Goal: Information Seeking & Learning: Check status

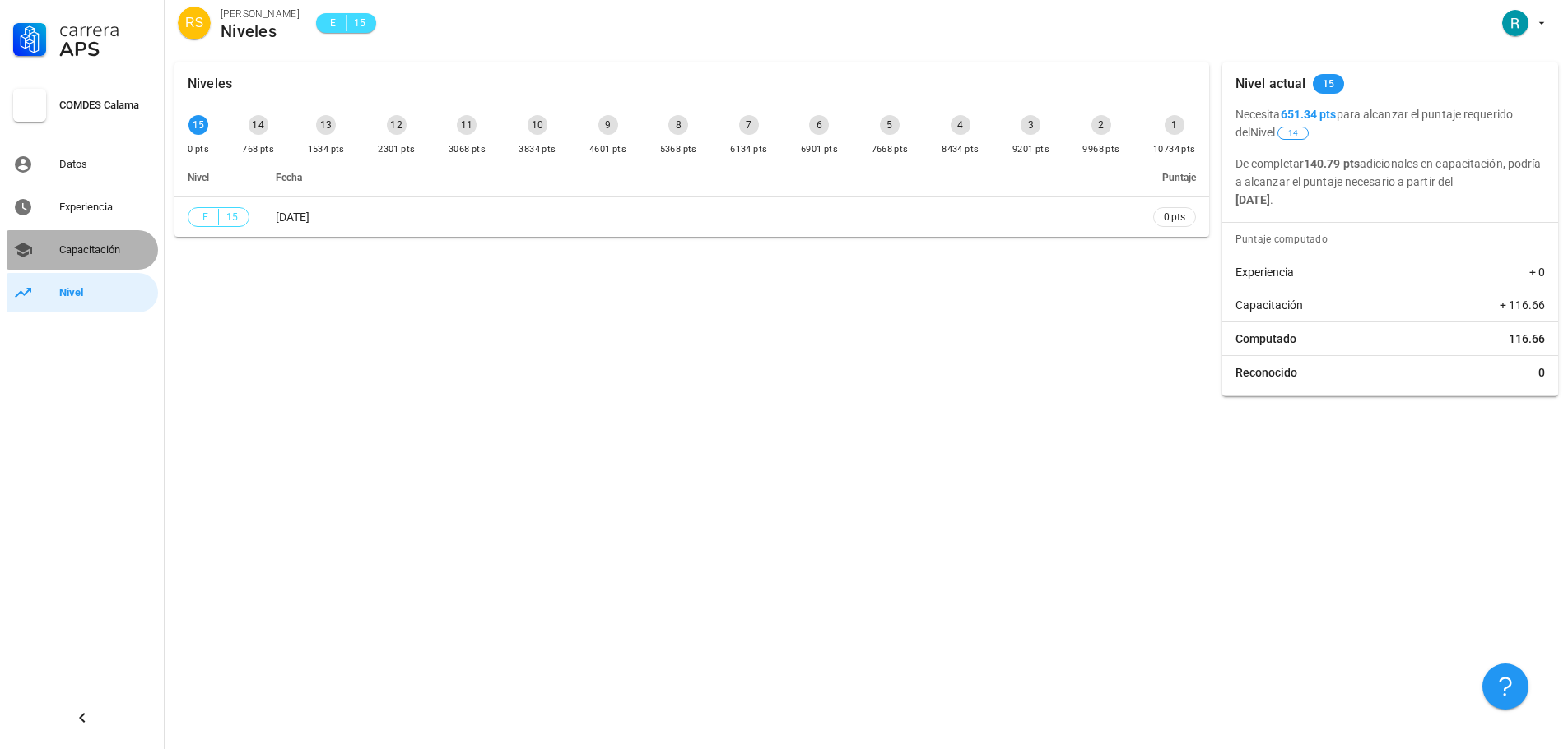
click at [81, 242] on div "Capacitación" at bounding box center [105, 250] width 92 height 27
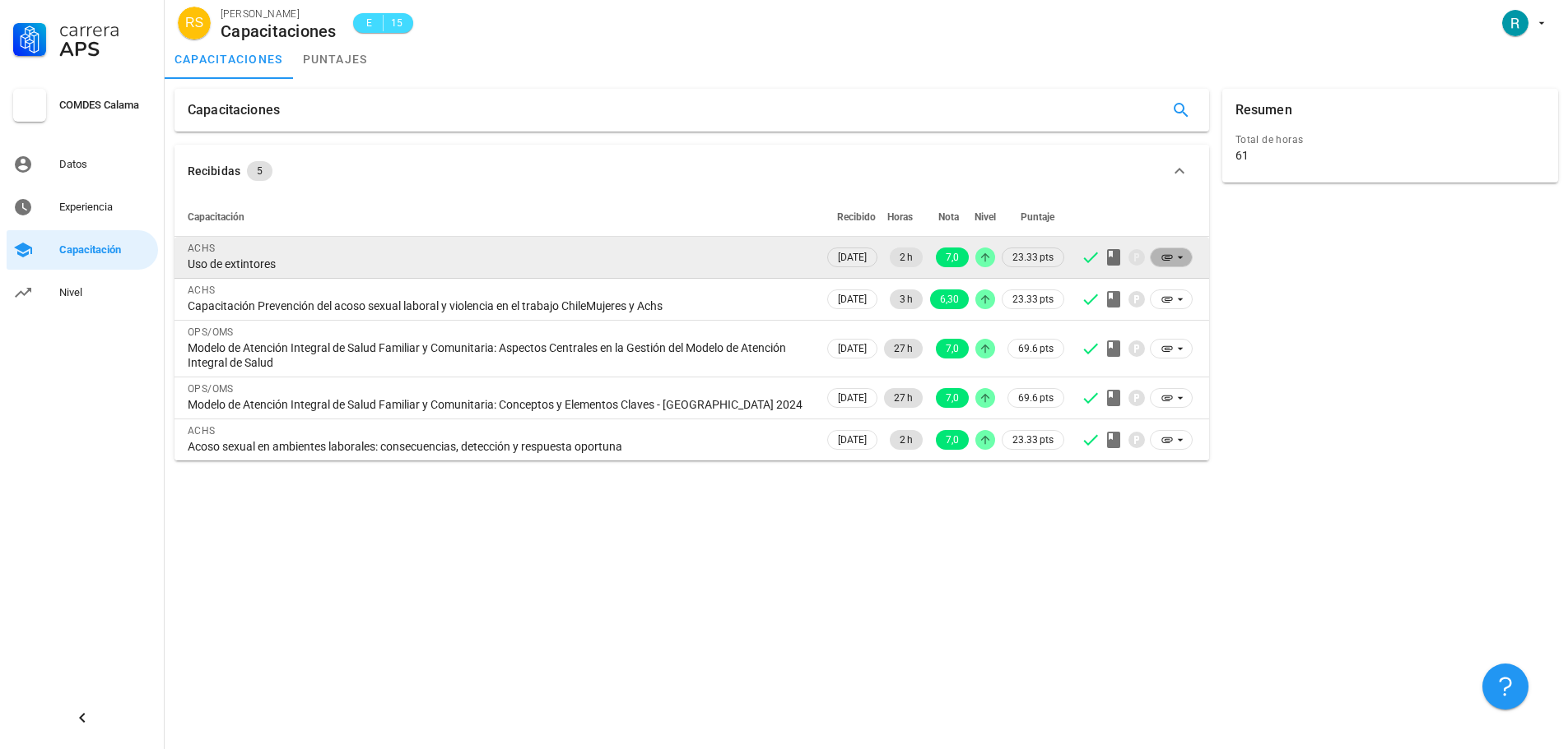
click at [1176, 260] on icon at bounding box center [1179, 257] width 13 height 13
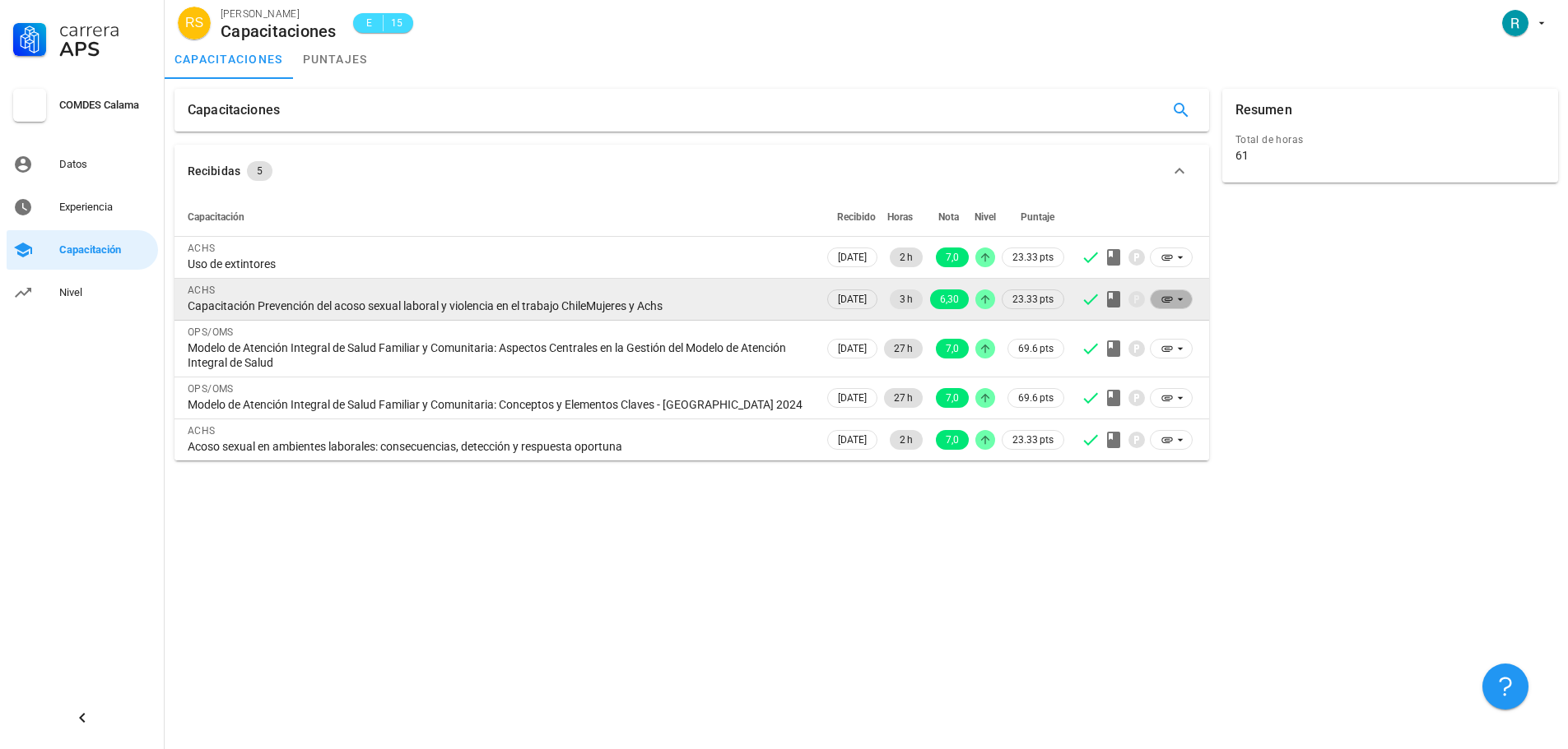
click at [1178, 306] on icon at bounding box center [1179, 299] width 13 height 13
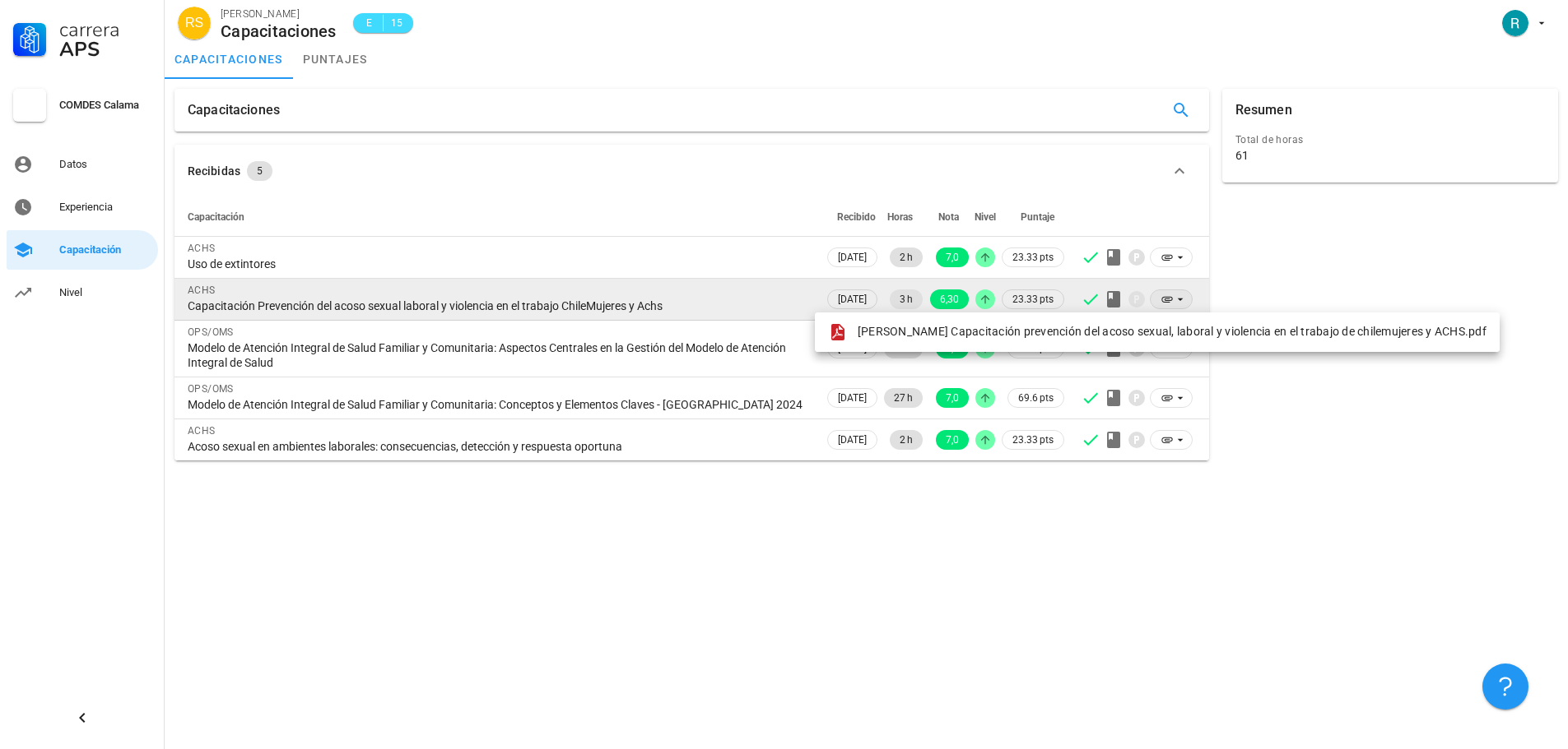
click at [1178, 306] on icon at bounding box center [1179, 299] width 13 height 13
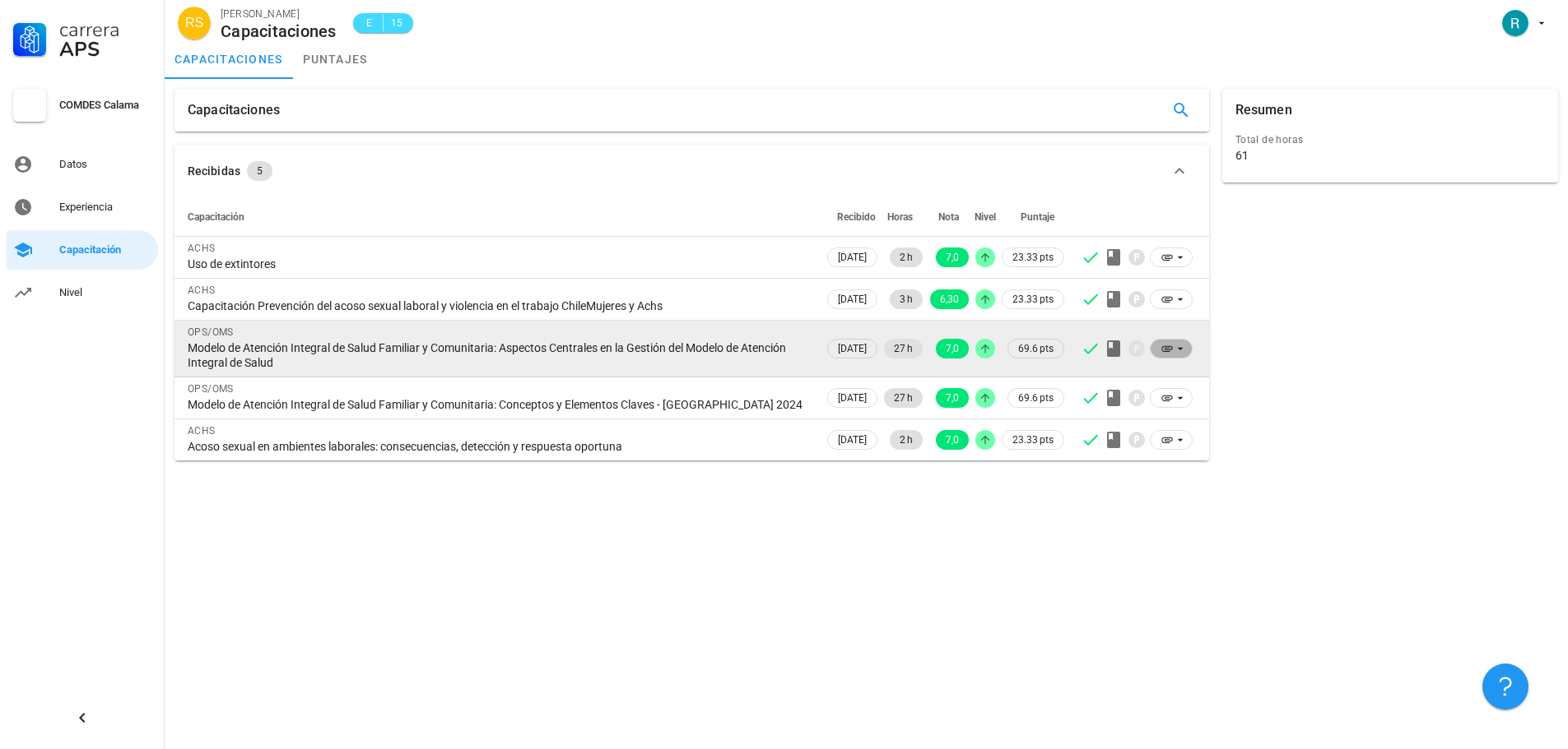
click at [1188, 348] on span at bounding box center [1171, 348] width 43 height 20
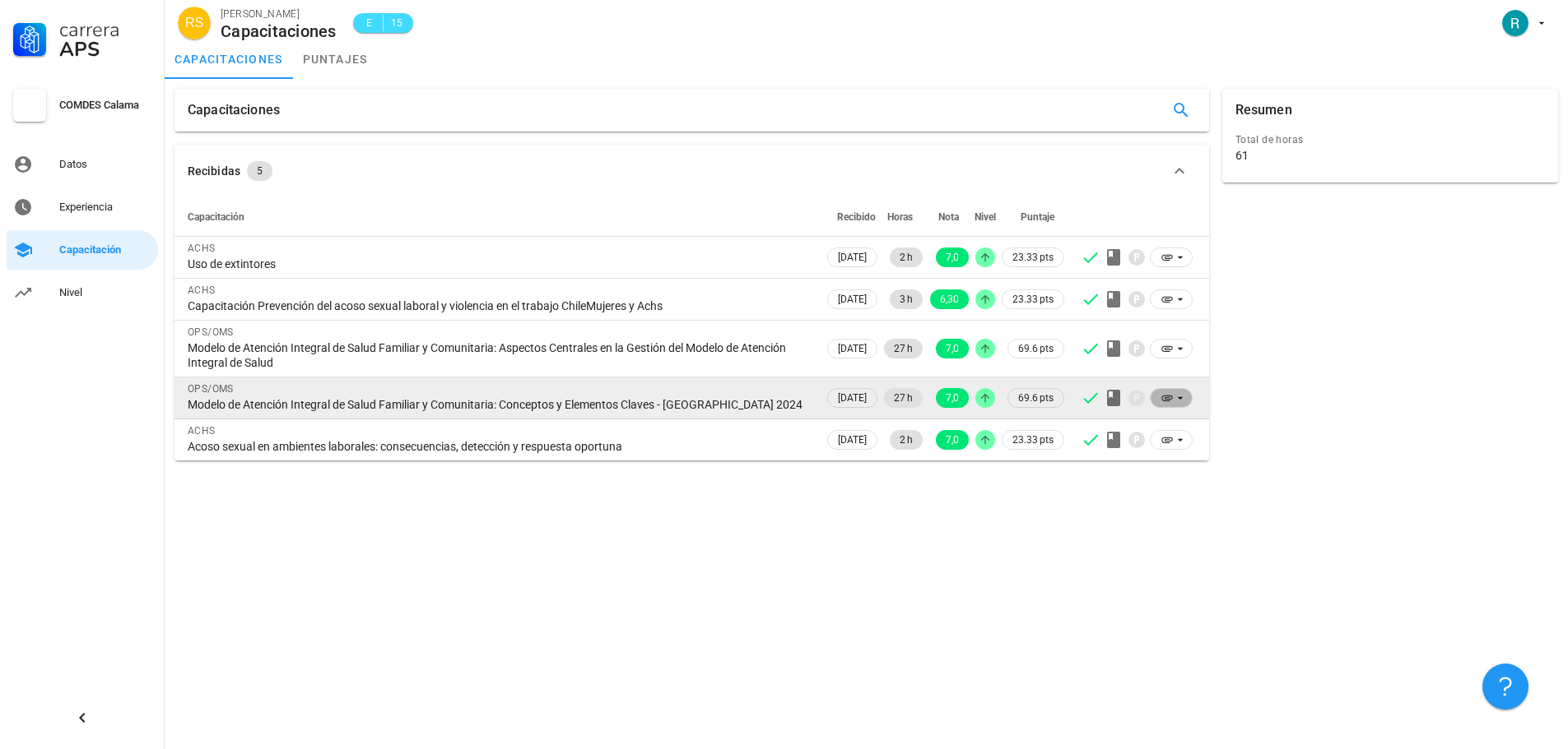
click at [1183, 391] on icon at bounding box center [1179, 397] width 13 height 13
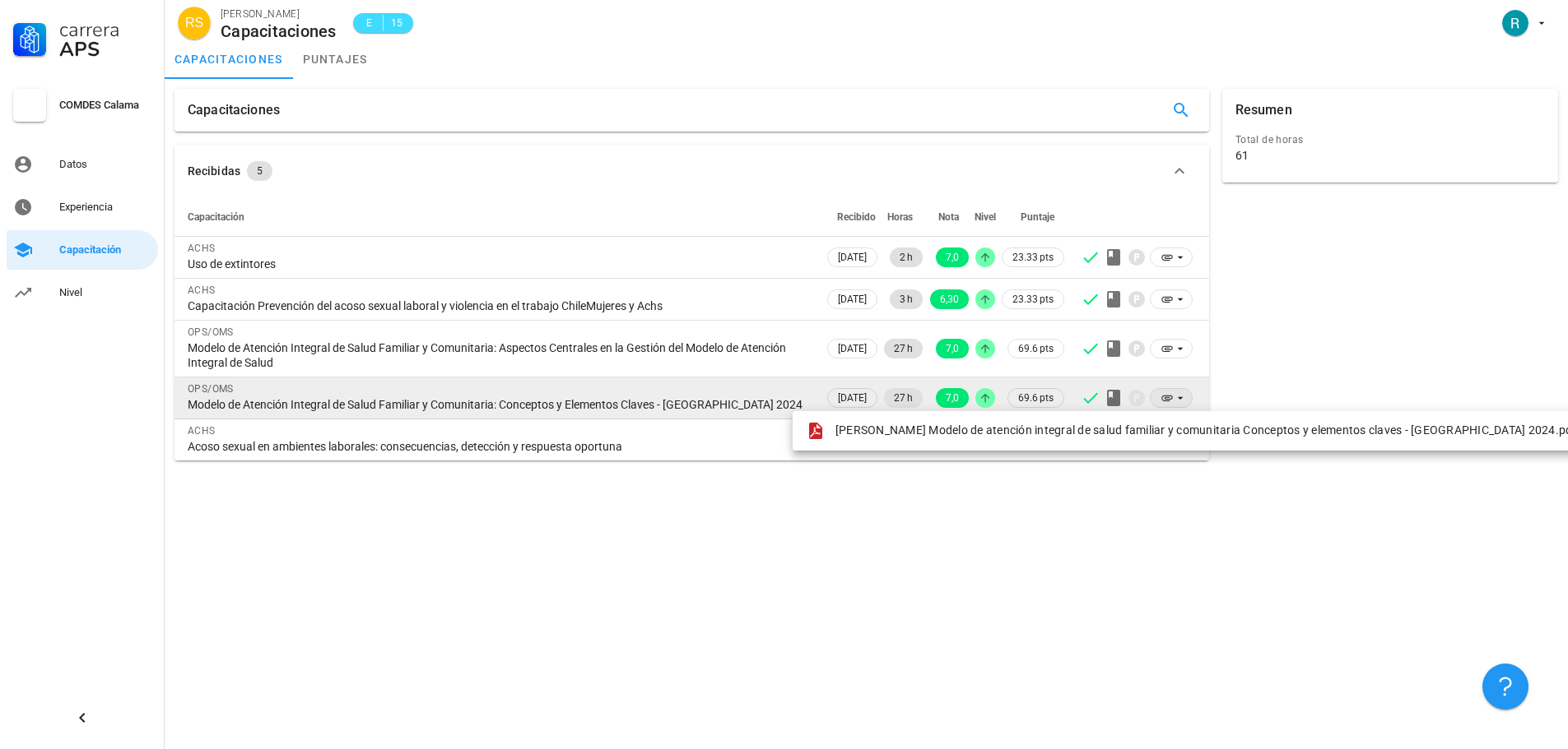
click at [1183, 391] on icon at bounding box center [1179, 397] width 13 height 13
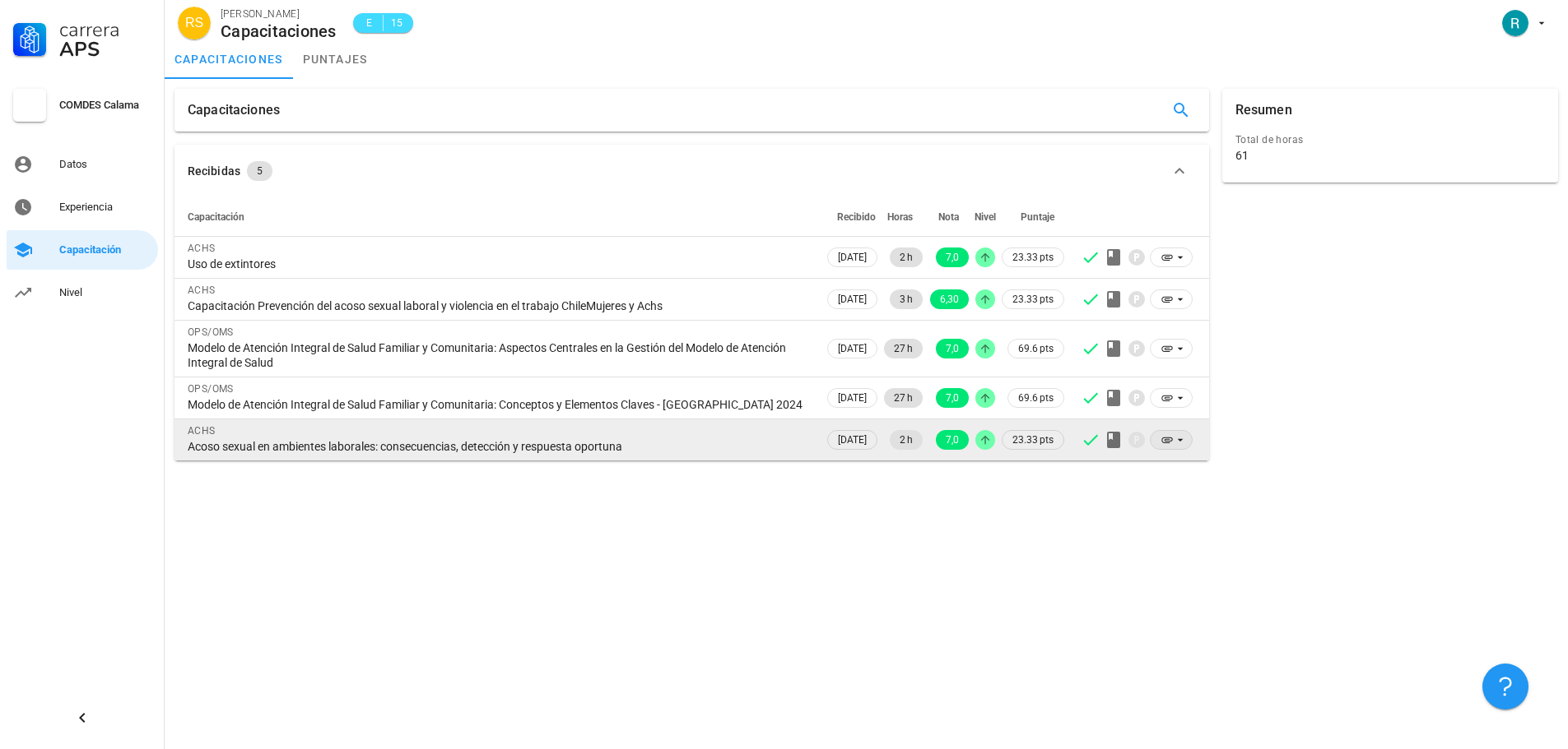
click at [1180, 441] on icon at bounding box center [1179, 440] width 6 height 3
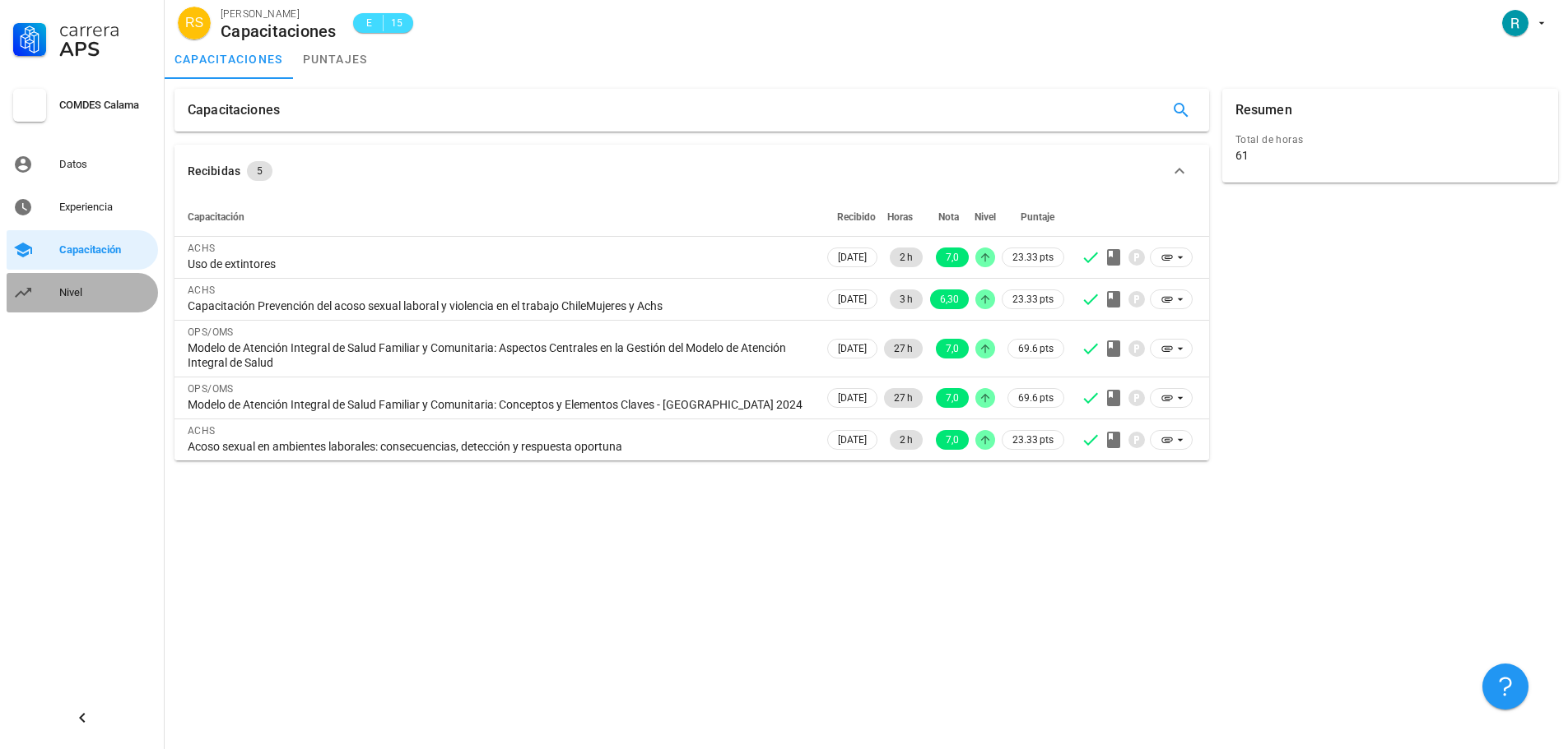
click at [64, 283] on div "Nivel" at bounding box center [105, 293] width 92 height 27
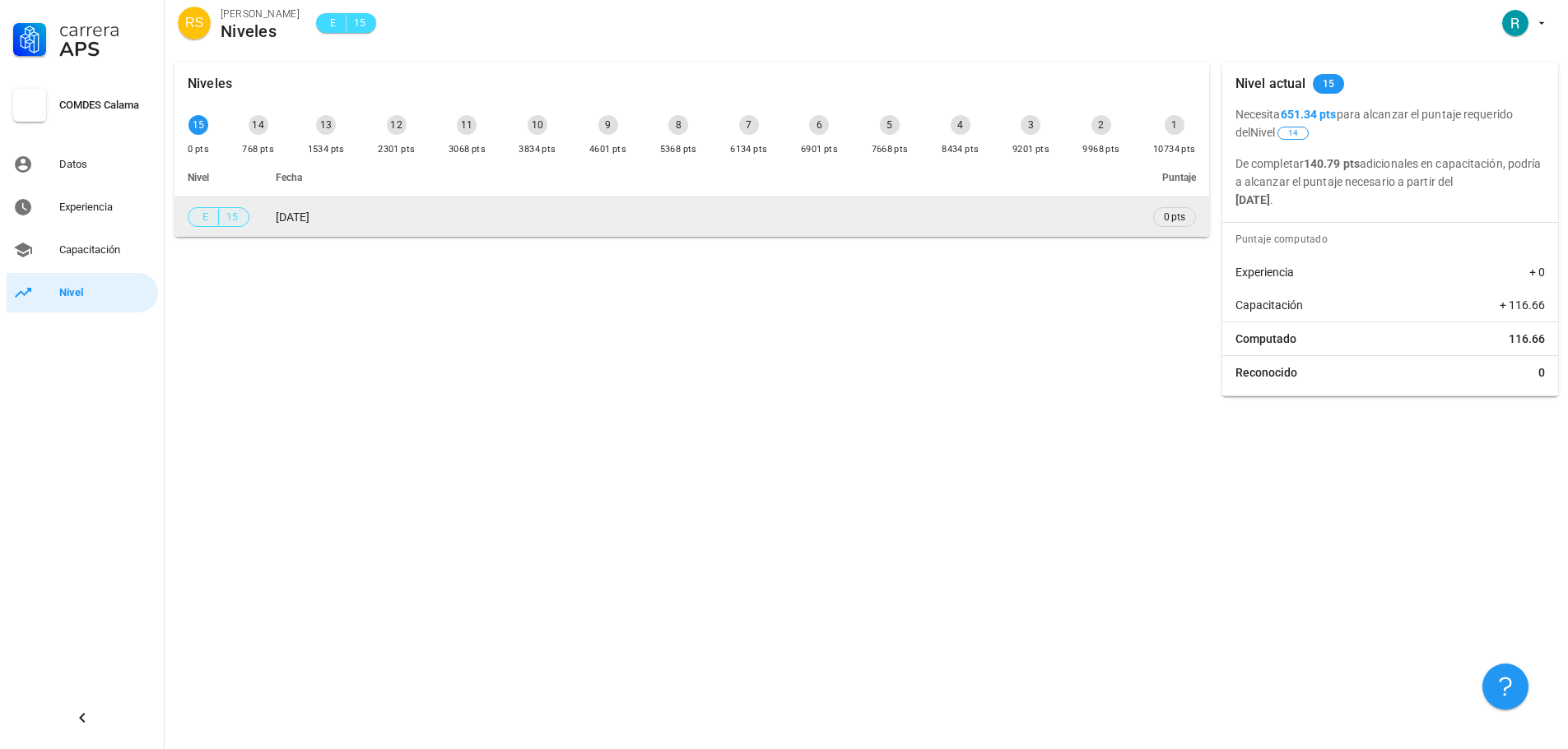
click at [209, 216] on span "E" at bounding box center [205, 217] width 13 height 16
click at [1164, 221] on span "0 pts" at bounding box center [1174, 217] width 21 height 16
click at [1099, 224] on td "[DATE]" at bounding box center [701, 217] width 877 height 39
